Goal: Information Seeking & Learning: Learn about a topic

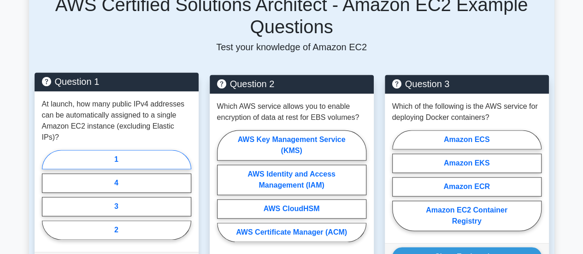
click at [144, 150] on label "1" at bounding box center [116, 159] width 149 height 19
click at [48, 194] on input "1" at bounding box center [45, 197] width 6 height 6
radio input "true"
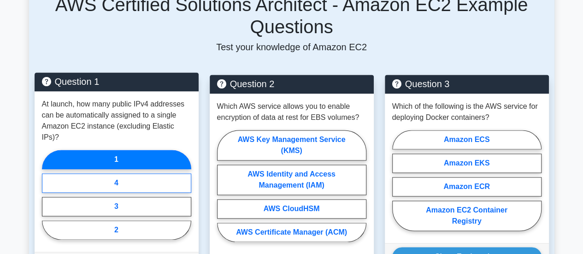
click at [132, 173] on label "4" at bounding box center [116, 182] width 149 height 19
click at [48, 194] on input "4" at bounding box center [45, 197] width 6 height 6
radio input "true"
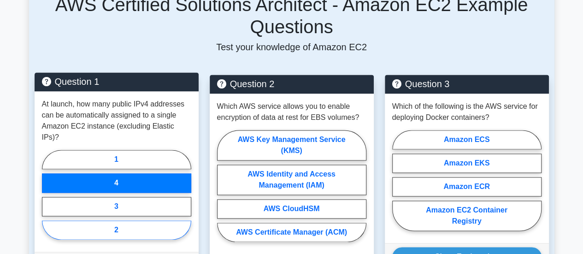
click at [123, 220] on label "2" at bounding box center [116, 229] width 149 height 19
click at [48, 200] on input "2" at bounding box center [45, 197] width 6 height 6
radio input "true"
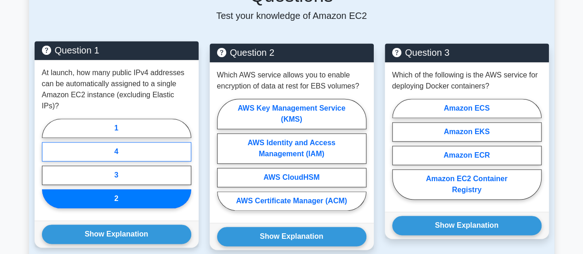
scroll to position [645, 0]
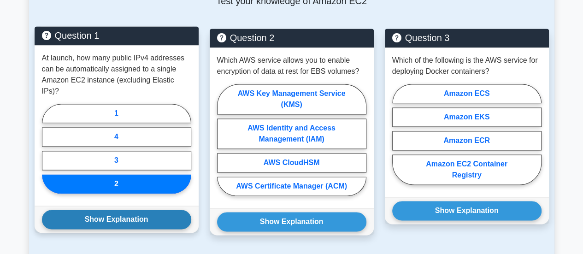
click at [135, 210] on button "Show Explanation" at bounding box center [116, 219] width 149 height 19
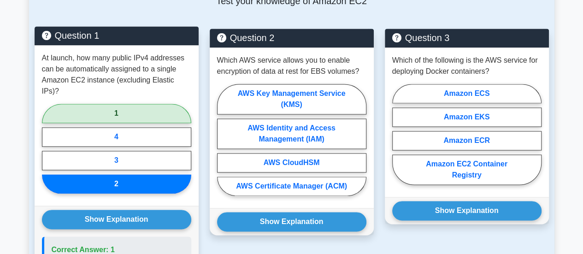
click at [128, 104] on label "1" at bounding box center [116, 113] width 149 height 19
click at [48, 148] on input "1" at bounding box center [45, 151] width 6 height 6
radio input "true"
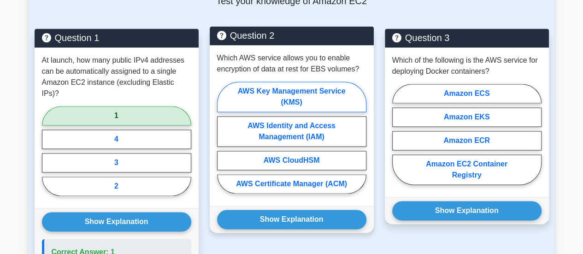
click at [315, 89] on label "AWS Key Management Service (KMS)" at bounding box center [291, 97] width 149 height 30
click at [223, 137] on input "AWS Key Management Service (KMS)" at bounding box center [220, 140] width 6 height 6
radio input "true"
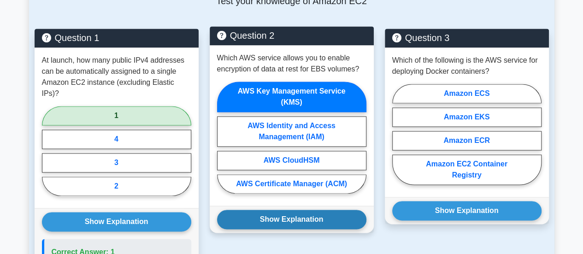
click at [317, 210] on button "Show Explanation" at bounding box center [291, 219] width 149 height 19
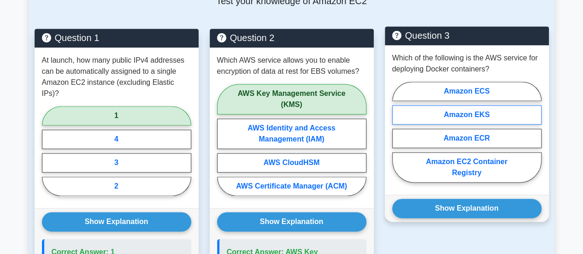
click at [481, 106] on label "Amazon EKS" at bounding box center [466, 114] width 149 height 19
click at [398, 132] on input "Amazon EKS" at bounding box center [395, 135] width 6 height 6
radio input "true"
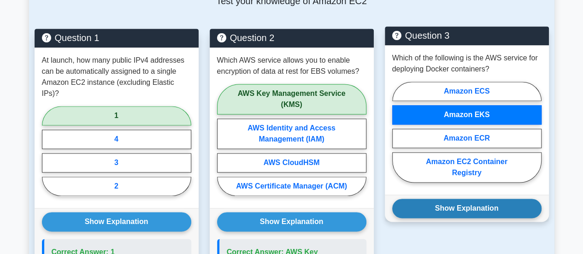
click at [480, 199] on button "Show Explanation" at bounding box center [466, 208] width 149 height 19
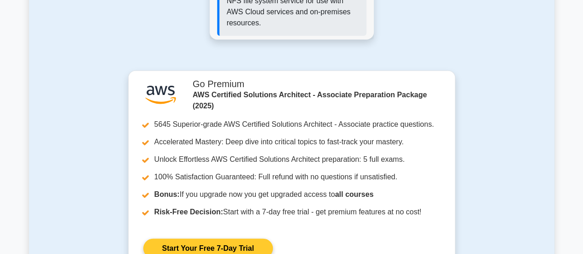
scroll to position [1244, 0]
